Goal: Task Accomplishment & Management: Use online tool/utility

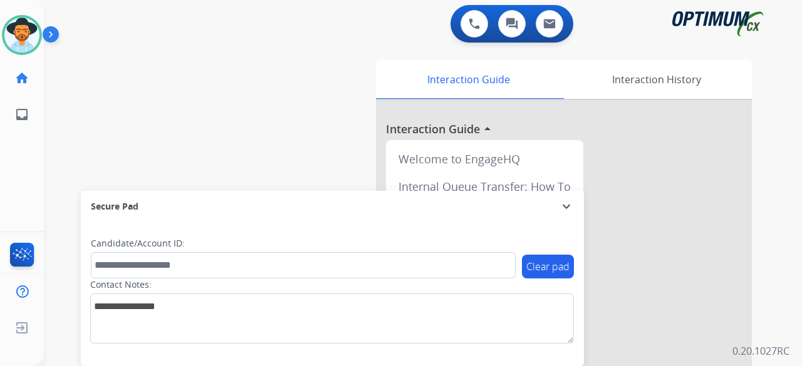
click at [78, 112] on div "swap_horiz Break voice bridge close_fullscreen Connect 3-Way Call merge_type Se…" at bounding box center [408, 306] width 728 height 522
click at [47, 26] on img at bounding box center [53, 37] width 21 height 24
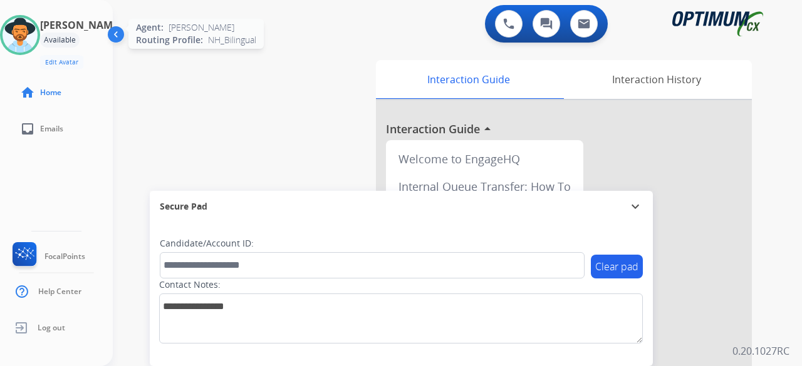
click at [36, 32] on img at bounding box center [20, 35] width 35 height 35
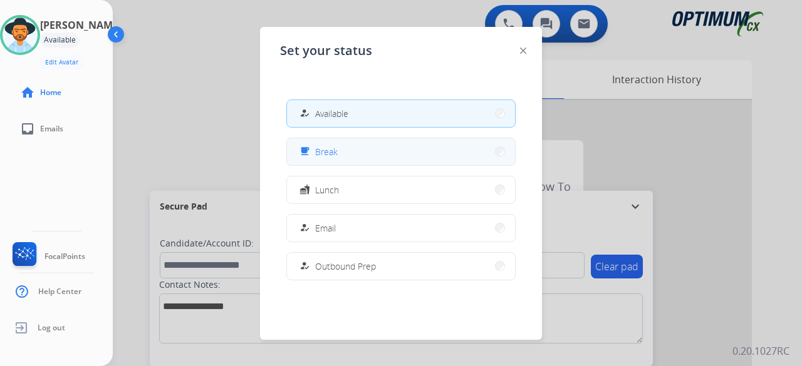
click at [390, 156] on button "free_breakfast Break" at bounding box center [401, 151] width 228 height 27
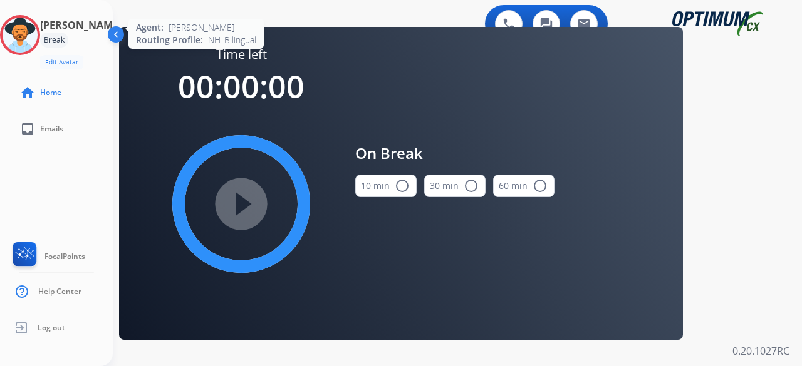
click at [39, 19] on div at bounding box center [20, 35] width 40 height 40
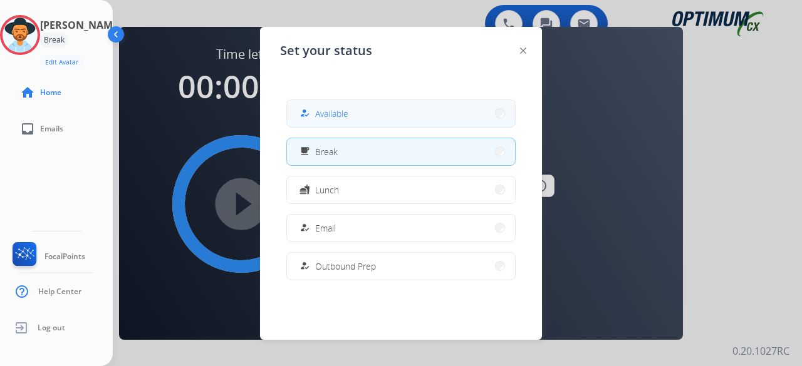
click at [348, 113] on span "Available" at bounding box center [331, 113] width 33 height 13
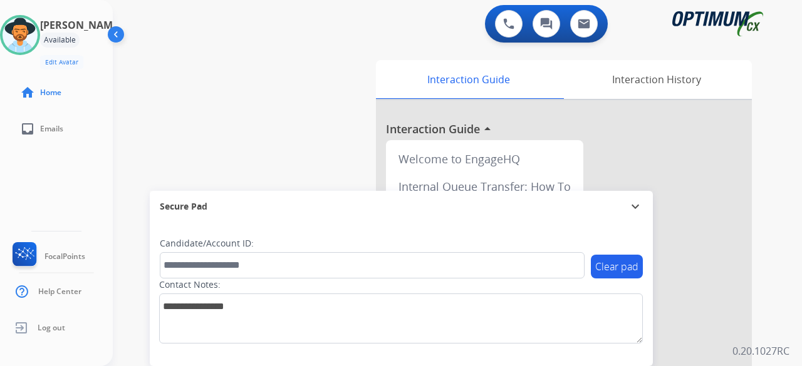
click at [209, 104] on div "swap_horiz Break voice bridge close_fullscreen Connect 3-Way Call merge_type Se…" at bounding box center [442, 306] width 659 height 522
click at [119, 38] on img at bounding box center [117, 37] width 24 height 24
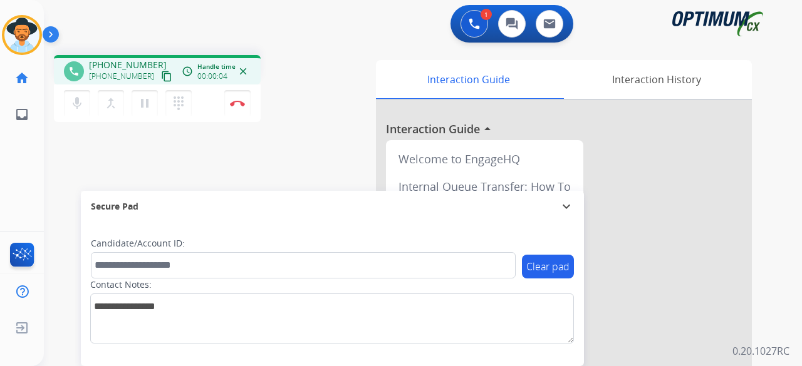
click at [161, 76] on mat-icon "content_copy" at bounding box center [166, 76] width 11 height 11
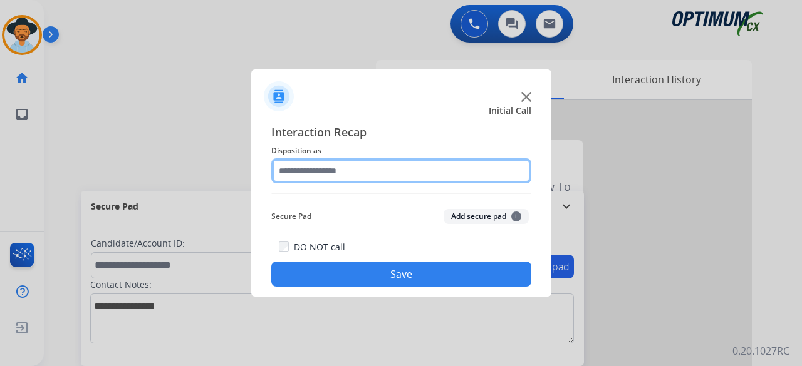
click at [363, 176] on input "text" at bounding box center [401, 170] width 260 height 25
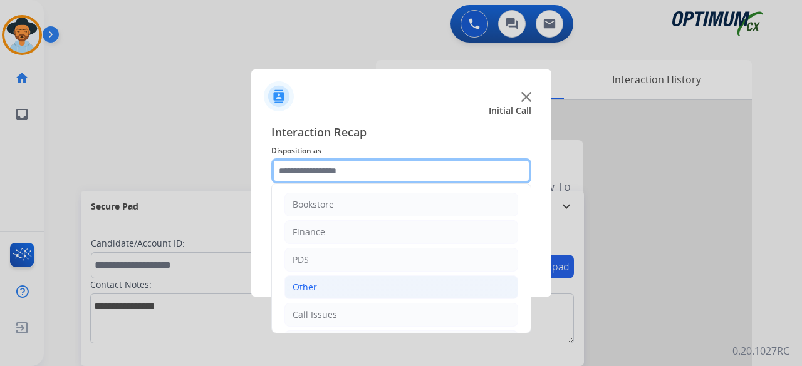
scroll to position [81, 0]
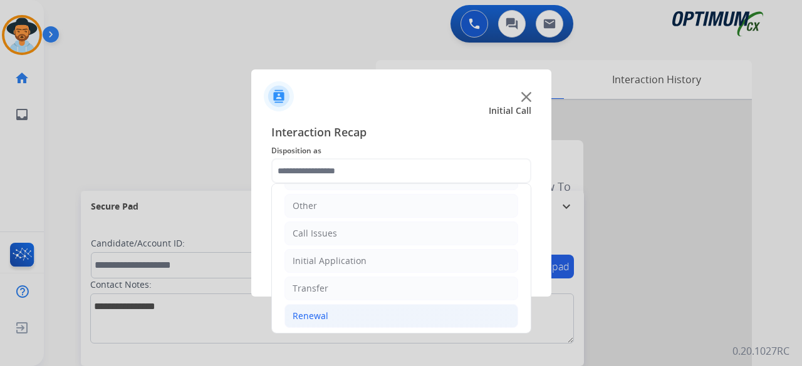
click at [313, 312] on div "Renewal" at bounding box center [311, 316] width 36 height 13
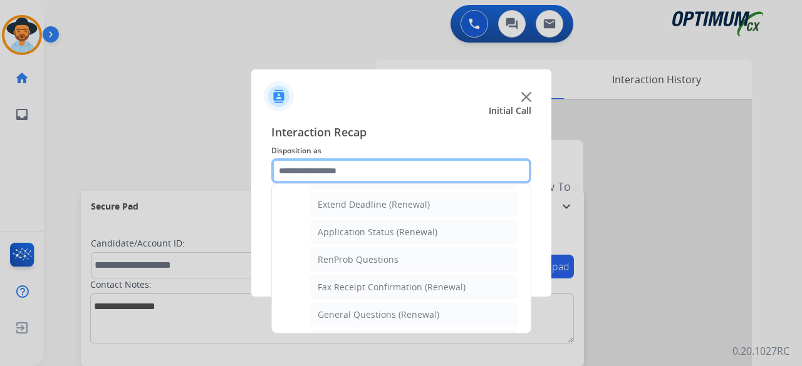
scroll to position [262, 0]
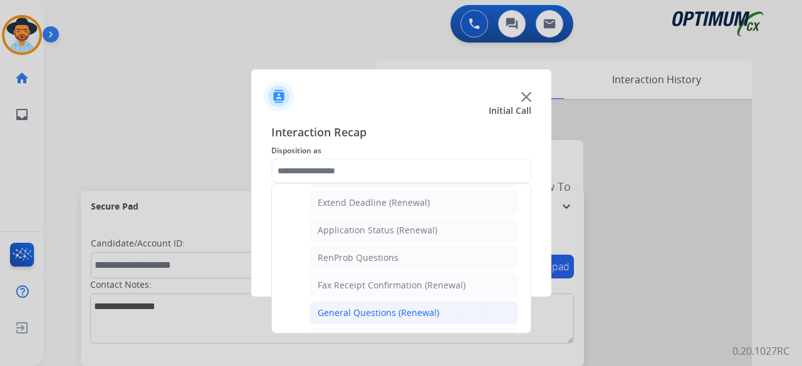
click at [340, 307] on div "General Questions (Renewal)" at bounding box center [379, 313] width 122 height 13
type input "**********"
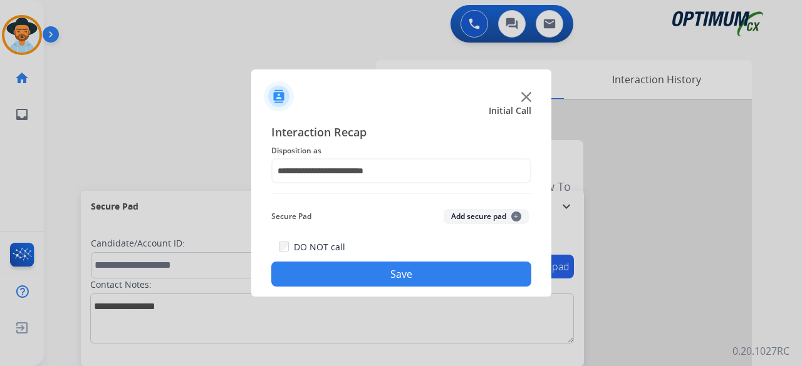
click at [497, 211] on button "Add secure pad +" at bounding box center [486, 216] width 85 height 15
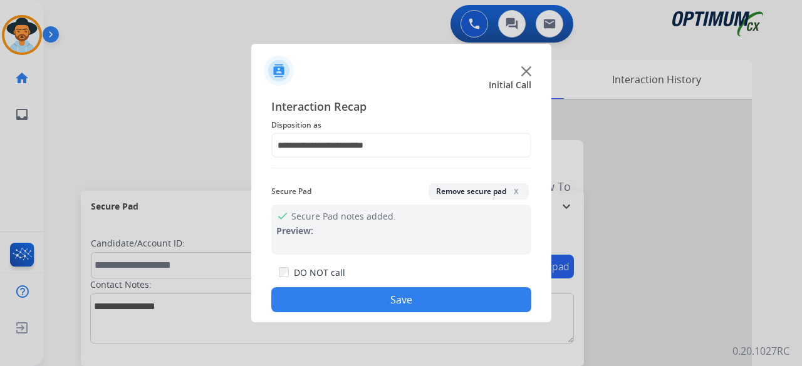
click at [383, 293] on button "Save" at bounding box center [401, 300] width 260 height 25
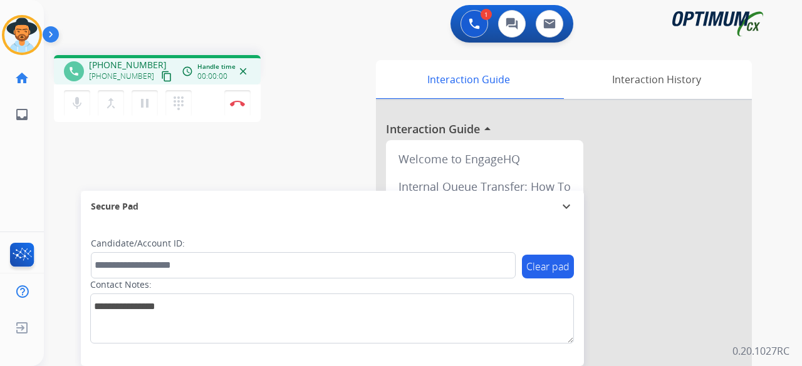
click at [161, 76] on mat-icon "content_copy" at bounding box center [166, 76] width 11 height 11
click at [81, 95] on button "mic Mute" at bounding box center [77, 103] width 26 height 26
click at [84, 105] on button "mic_off Mute" at bounding box center [77, 103] width 26 height 26
click at [84, 105] on button "mic Mute" at bounding box center [77, 103] width 26 height 26
click at [78, 100] on mat-icon "mic_off" at bounding box center [77, 103] width 15 height 15
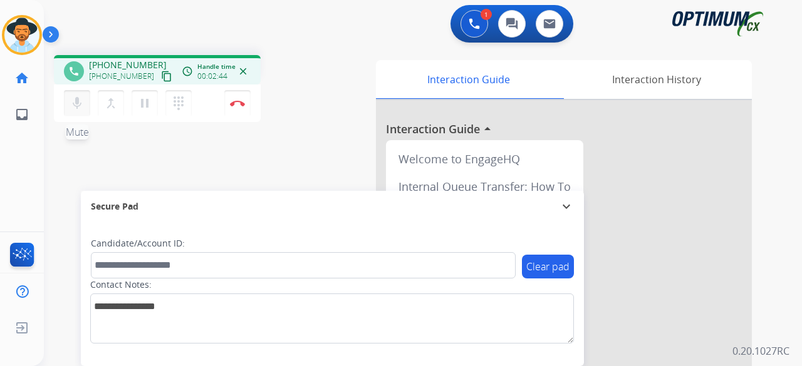
click at [73, 113] on button "mic Mute" at bounding box center [77, 103] width 26 height 26
click at [80, 100] on mat-icon "mic_off" at bounding box center [77, 103] width 15 height 15
click at [238, 101] on img at bounding box center [237, 103] width 15 height 6
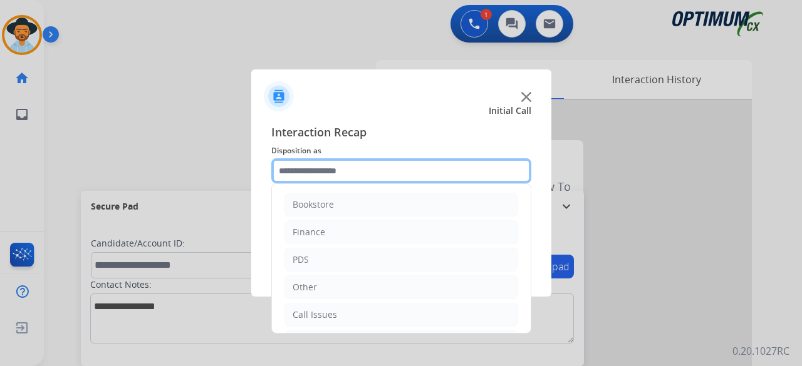
click at [329, 179] on input "text" at bounding box center [401, 170] width 260 height 25
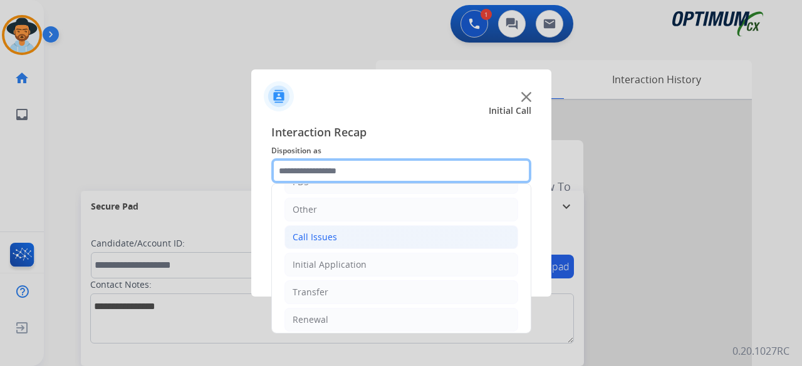
scroll to position [81, 0]
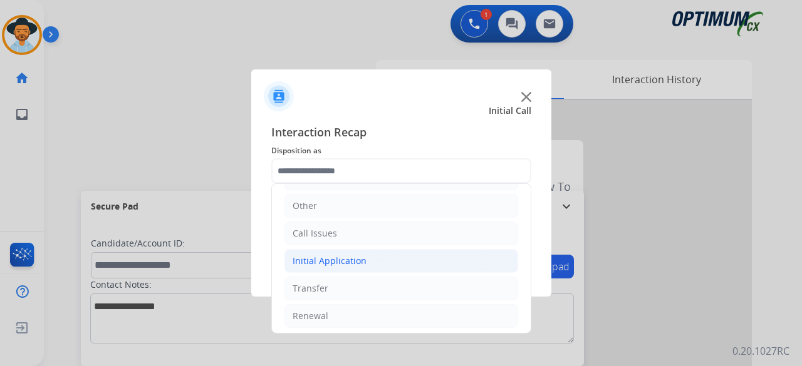
click at [380, 257] on li "Initial Application" at bounding box center [401, 261] width 234 height 24
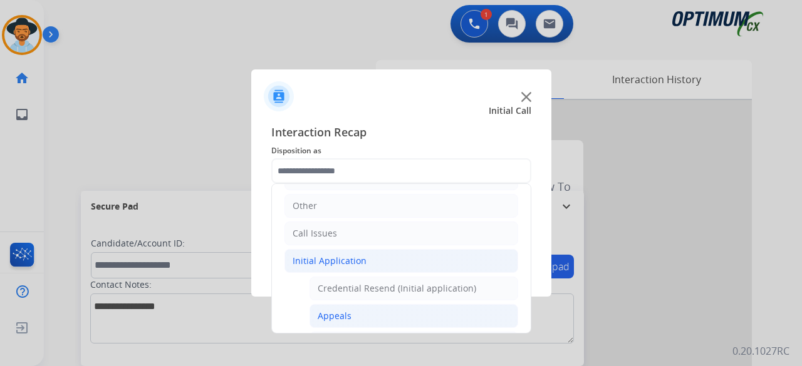
click at [358, 311] on li "Appeals" at bounding box center [413, 316] width 209 height 24
type input "*******"
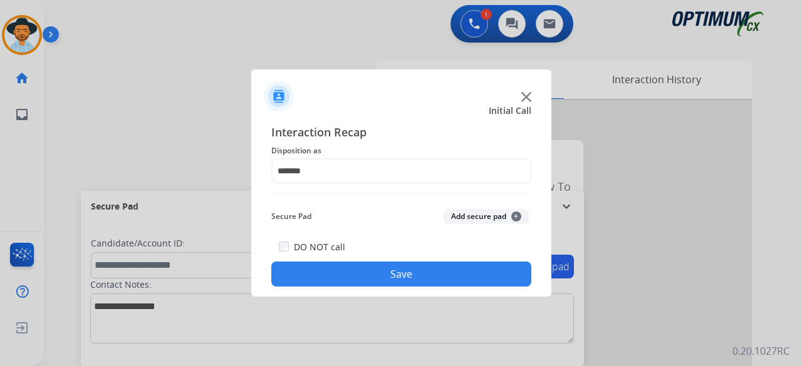
click at [475, 212] on button "Add secure pad +" at bounding box center [486, 216] width 85 height 15
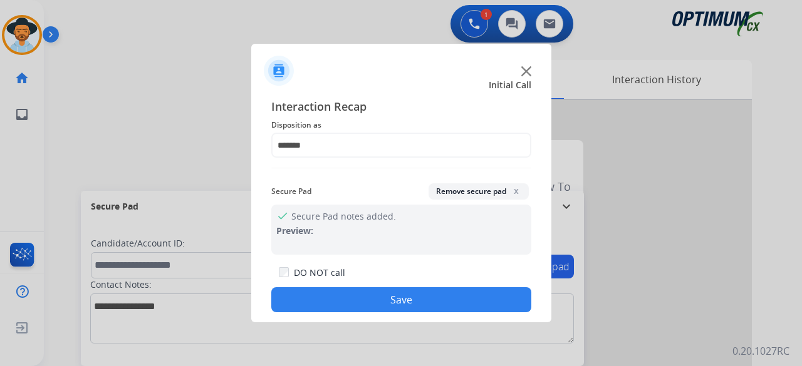
click at [413, 302] on button "Save" at bounding box center [401, 300] width 260 height 25
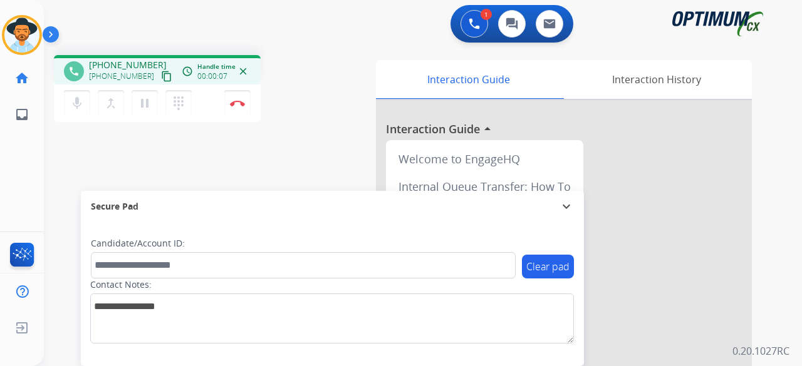
click at [161, 78] on mat-icon "content_copy" at bounding box center [166, 76] width 11 height 11
click at [234, 101] on img at bounding box center [237, 103] width 15 height 6
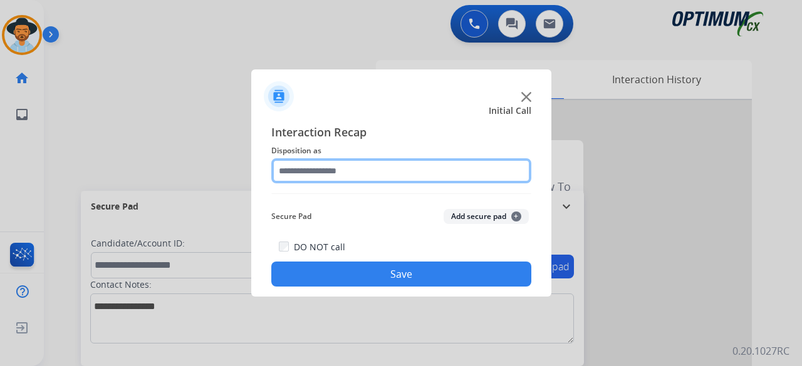
click at [368, 170] on input "text" at bounding box center [401, 170] width 260 height 25
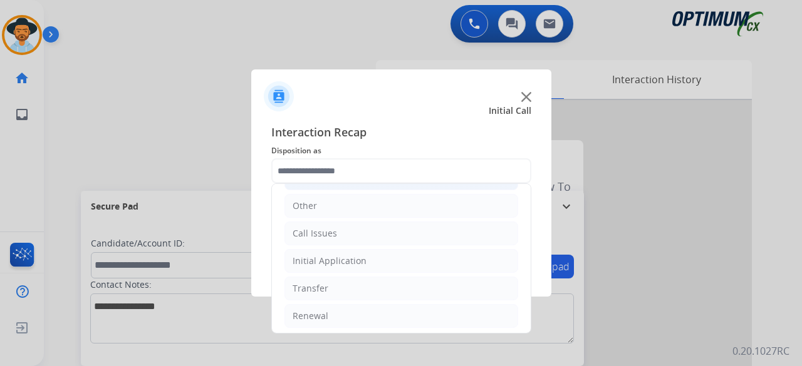
click at [346, 255] on div "Initial Application" at bounding box center [330, 261] width 74 height 13
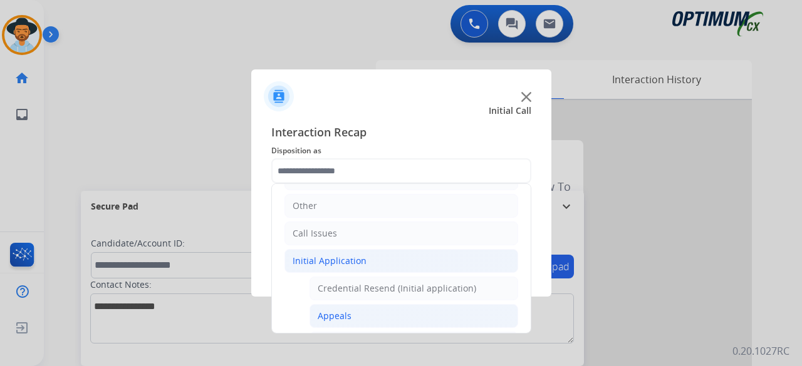
click at [337, 311] on div "Appeals" at bounding box center [335, 316] width 34 height 13
type input "*******"
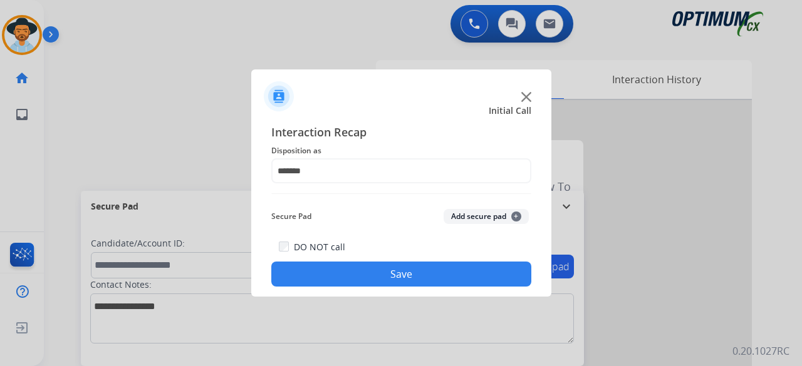
click at [497, 217] on button "Add secure pad +" at bounding box center [486, 216] width 85 height 15
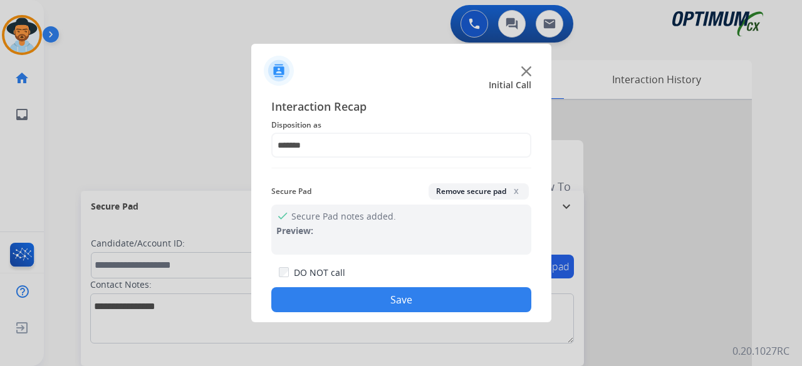
click at [402, 297] on button "Save" at bounding box center [401, 300] width 260 height 25
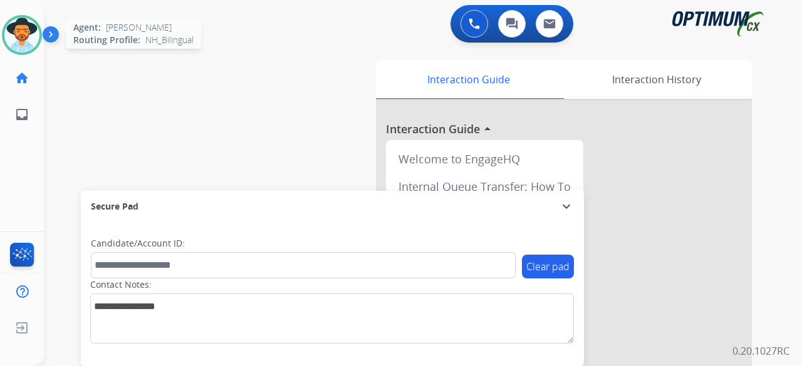
click at [16, 38] on img at bounding box center [21, 35] width 35 height 35
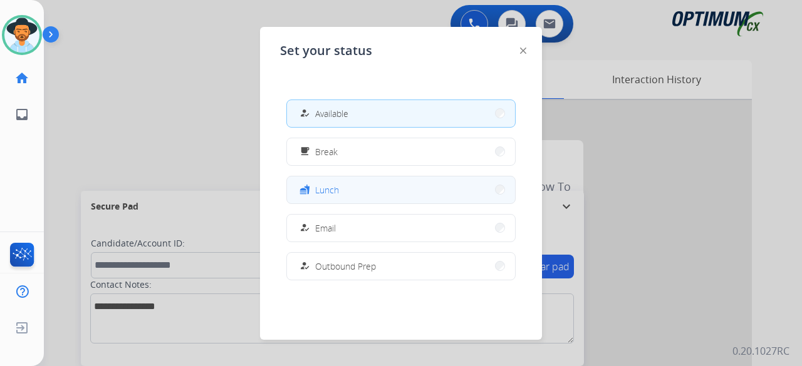
scroll to position [313, 0]
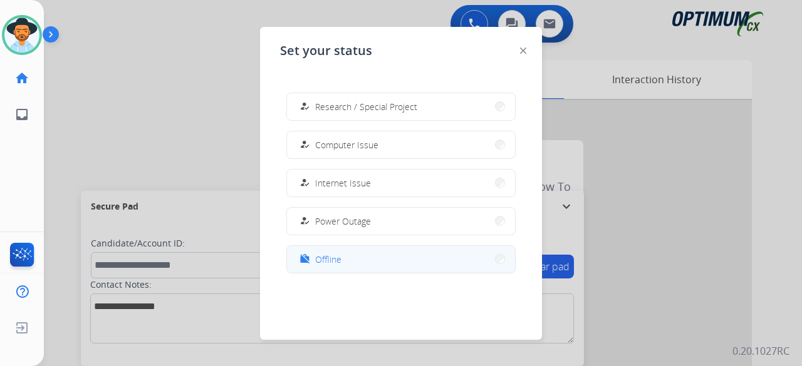
click at [343, 257] on button "work_off Offline" at bounding box center [401, 259] width 228 height 27
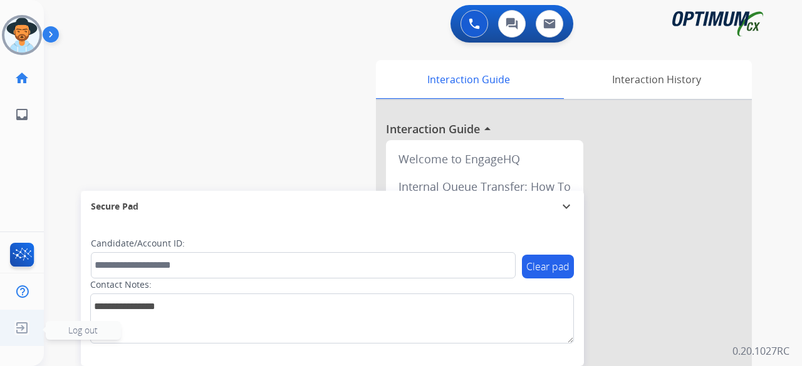
click at [85, 333] on span "Log out" at bounding box center [82, 331] width 29 height 12
